Goal: Find specific page/section: Find specific page/section

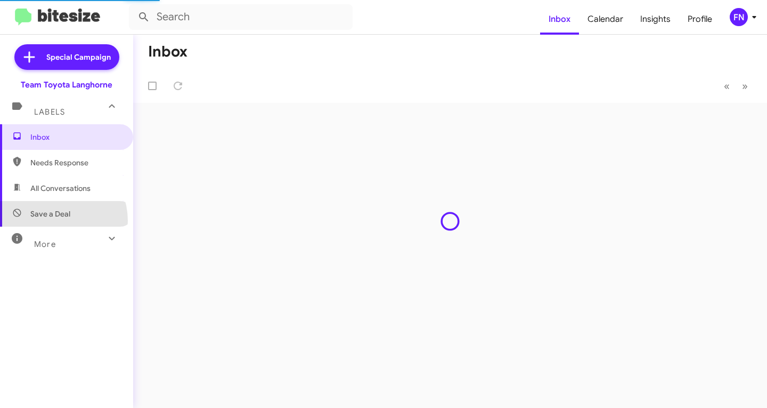
click at [53, 221] on span "Save a Deal" at bounding box center [66, 214] width 133 height 26
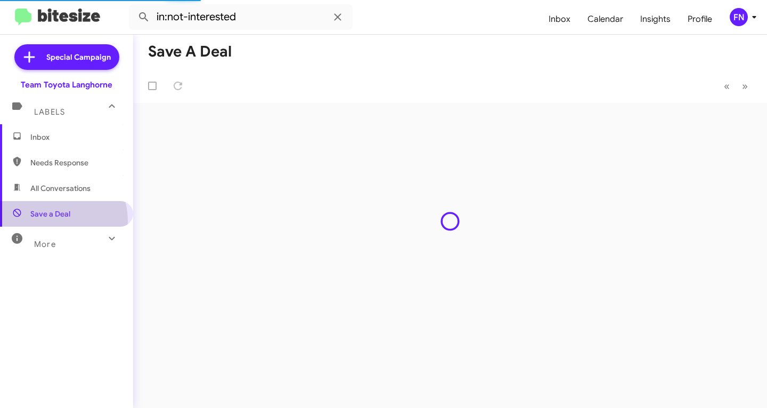
click at [48, 185] on span "All Conversations" at bounding box center [60, 188] width 60 height 11
type input "in:all-conversations"
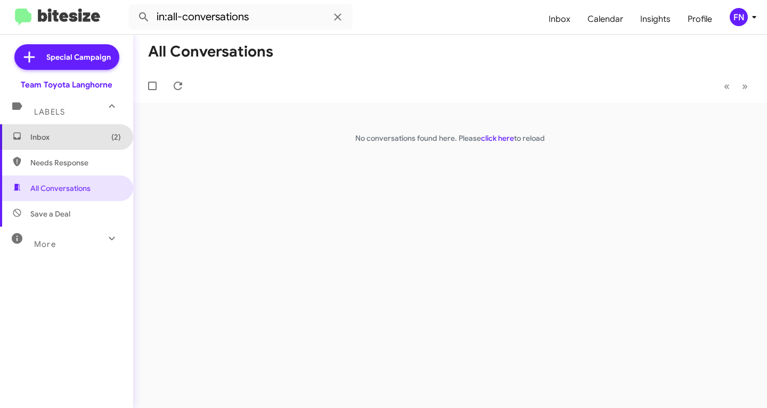
click at [90, 149] on span "Inbox (2)" at bounding box center [66, 137] width 133 height 26
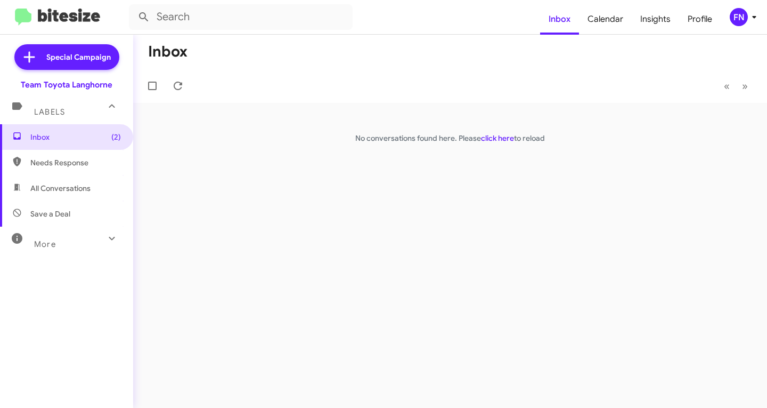
click at [728, 21] on button "FN" at bounding box center [738, 17] width 35 height 18
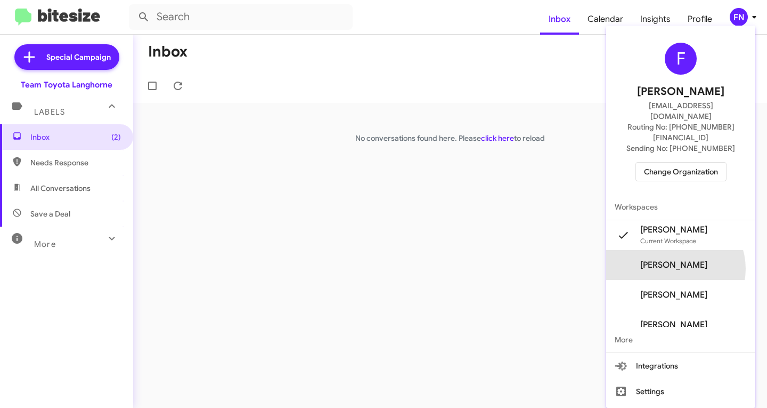
click at [687, 259] on span "[PERSON_NAME]" at bounding box center [673, 264] width 67 height 11
